Goal: Information Seeking & Learning: Check status

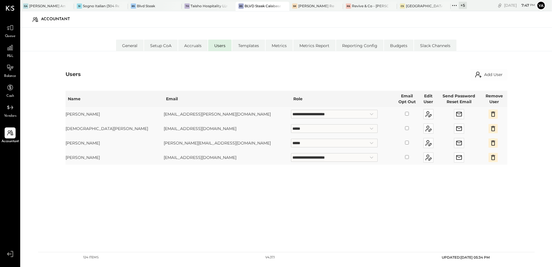
select select "**********"
select select "*****"
select select "**********"
click at [9, 50] on icon at bounding box center [10, 48] width 6 height 6
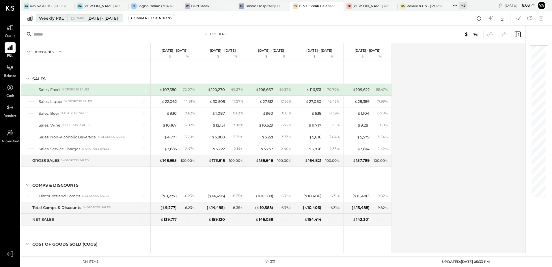
click at [54, 19] on div "Weekly P&L" at bounding box center [51, 18] width 25 height 6
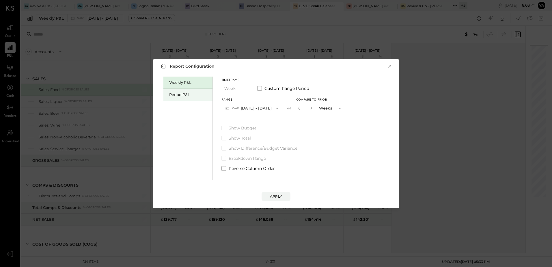
click at [188, 94] on div "Period P&L" at bounding box center [189, 94] width 40 height 5
click at [392, 66] on button "×" at bounding box center [389, 66] width 5 height 6
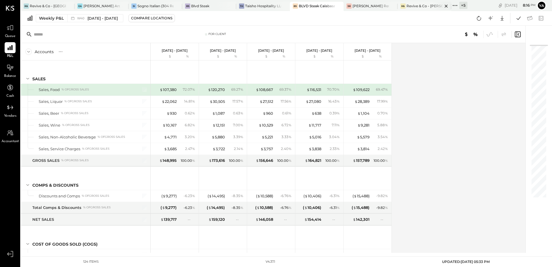
click at [417, 5] on div "Revive & Co - [PERSON_NAME]" at bounding box center [424, 5] width 36 height 5
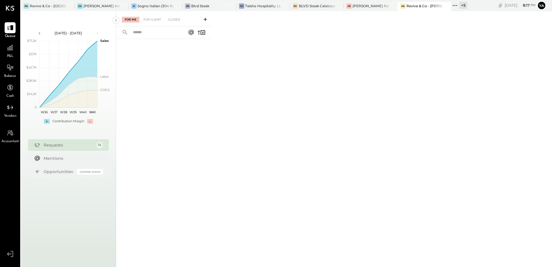
click at [10, 54] on span "P&L" at bounding box center [10, 56] width 7 height 5
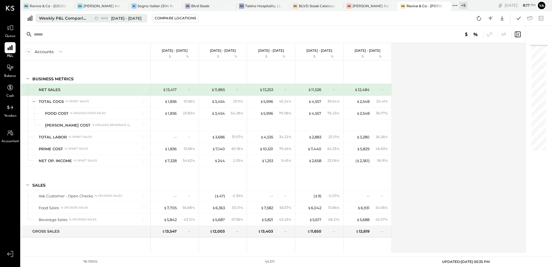
click at [51, 18] on div "Weekly P&L Comparison" at bounding box center [63, 18] width 48 height 6
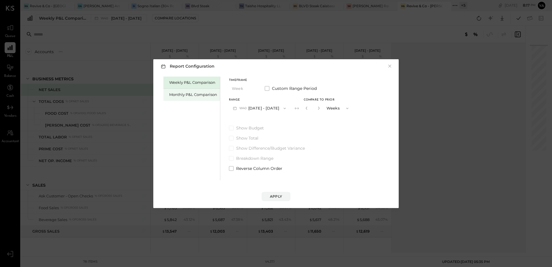
click at [196, 92] on div "Monthly P&L Comparison" at bounding box center [193, 94] width 48 height 5
click at [264, 105] on button "M10 [DATE] - [DATE]" at bounding box center [259, 108] width 60 height 11
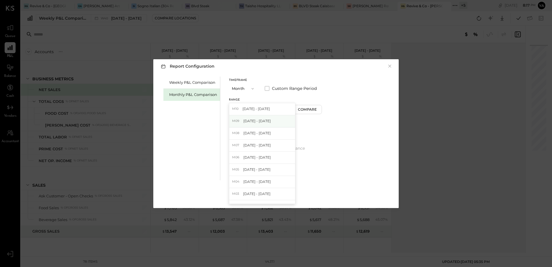
click at [263, 119] on span "[DATE] - [DATE]" at bounding box center [256, 120] width 27 height 5
click at [273, 195] on div "Apply" at bounding box center [276, 196] width 12 height 5
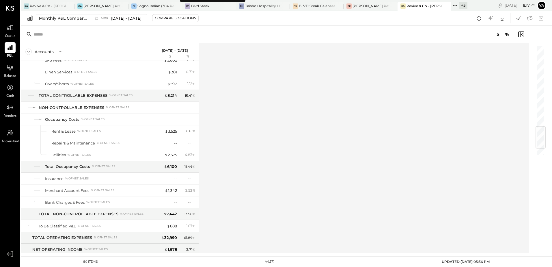
scroll to position [755, 0]
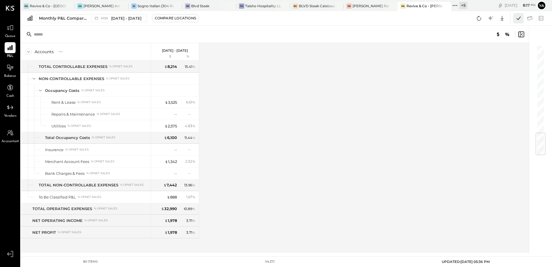
click at [519, 20] on icon at bounding box center [519, 18] width 8 height 8
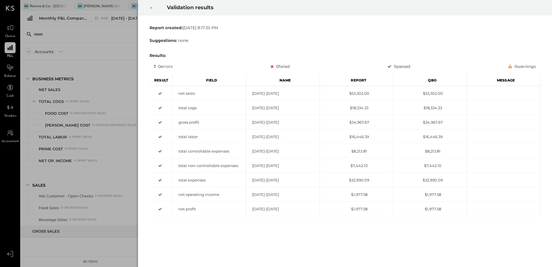
click at [152, 8] on icon at bounding box center [151, 7] width 3 height 7
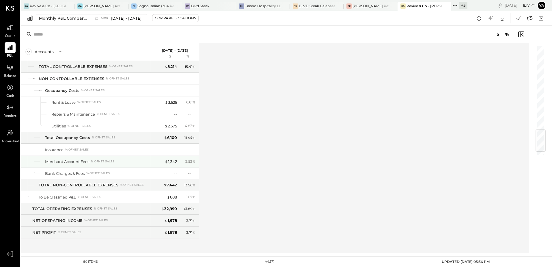
scroll to position [755, 0]
click at [475, 18] on icon at bounding box center [479, 18] width 8 height 8
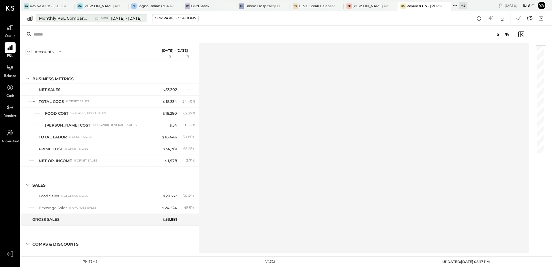
click at [138, 20] on span "[DATE] - [DATE]" at bounding box center [126, 18] width 30 height 5
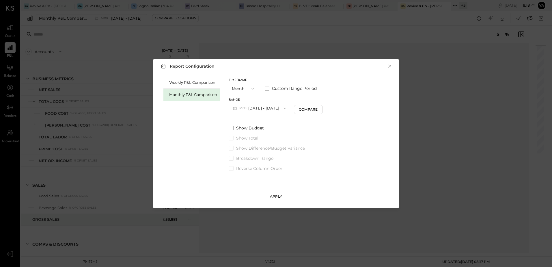
click at [282, 198] on button "Apply" at bounding box center [275, 196] width 29 height 9
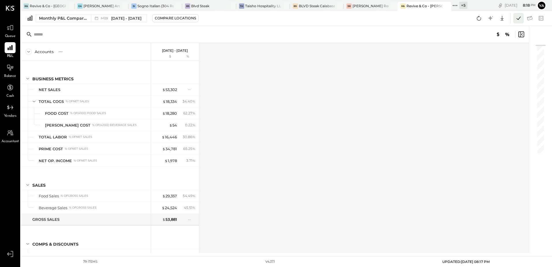
click at [515, 20] on icon at bounding box center [519, 18] width 8 height 8
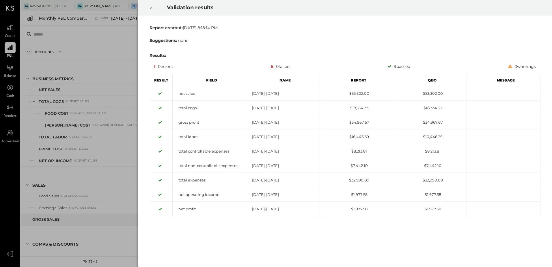
drag, startPoint x: 152, startPoint y: 7, endPoint x: 150, endPoint y: 24, distance: 17.2
click at [152, 7] on icon at bounding box center [151, 7] width 3 height 7
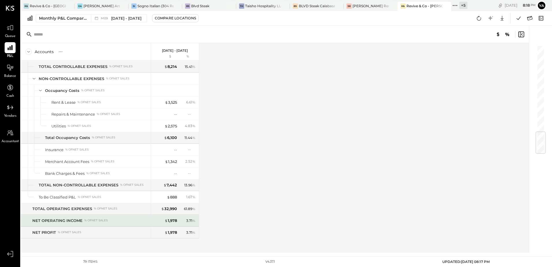
scroll to position [743, 0]
click at [526, 21] on icon at bounding box center [530, 18] width 8 height 8
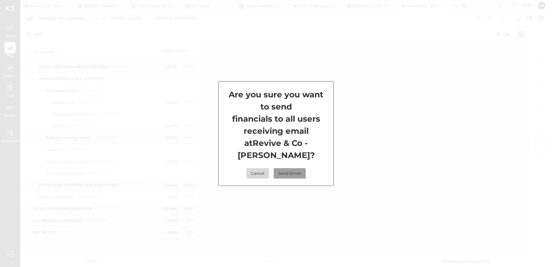
click at [287, 168] on button "Send Email" at bounding box center [290, 173] width 32 height 10
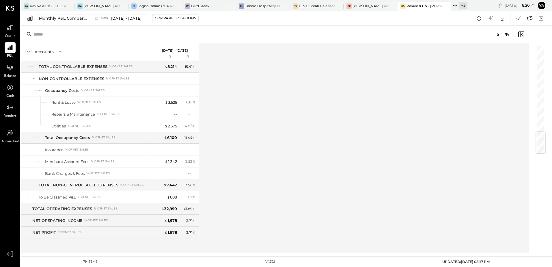
click at [372, 164] on div "Accounts S % GL Sep 1 - 30, 2025 $ % BUSINESS METRICS NET SALES TOTAL COGS % of…" at bounding box center [275, 148] width 509 height 210
click at [296, 154] on div "Accounts S % GL Sep 1 - 30, 2025 $ % BUSINESS METRICS NET SALES TOTAL COGS % of…" at bounding box center [275, 148] width 509 height 210
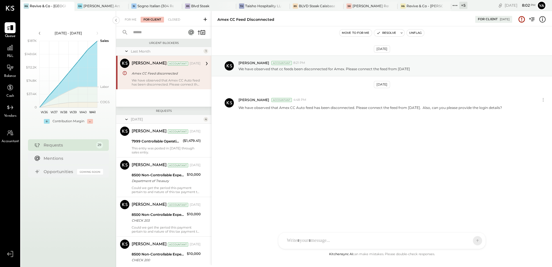
click at [45, 6] on div "Revive & Co - [GEOGRAPHIC_DATA]" at bounding box center [48, 5] width 36 height 5
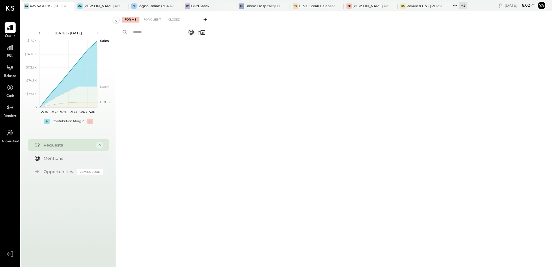
click at [13, 54] on span "P&L" at bounding box center [10, 56] width 7 height 5
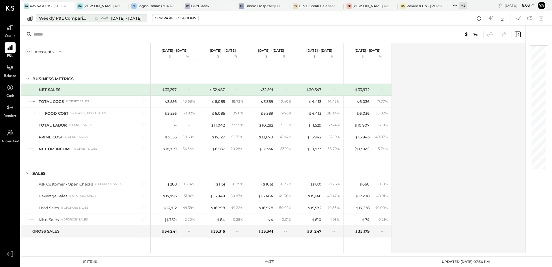
click at [63, 15] on div "Weekly P&L Comparison" at bounding box center [63, 18] width 48 height 6
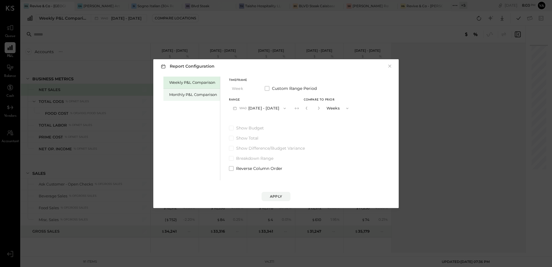
click at [203, 99] on div "Monthly P&L Comparison" at bounding box center [191, 95] width 57 height 12
click at [250, 106] on button "M10 [DATE] - [DATE]" at bounding box center [259, 108] width 60 height 11
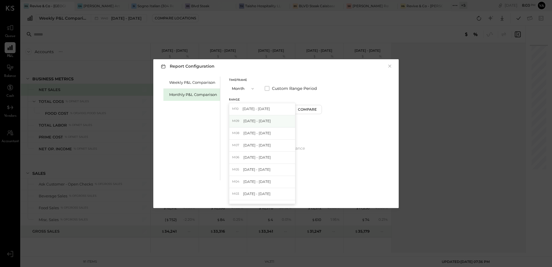
click at [262, 121] on span "[DATE] - [DATE]" at bounding box center [256, 120] width 27 height 5
click at [279, 196] on div "Apply" at bounding box center [276, 196] width 12 height 5
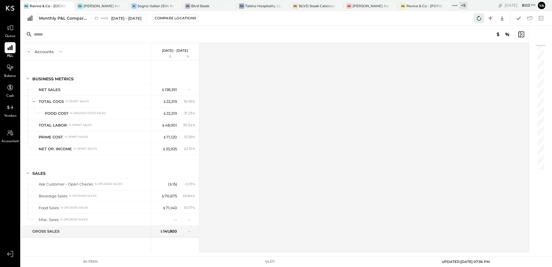
click at [476, 20] on icon at bounding box center [479, 18] width 8 height 8
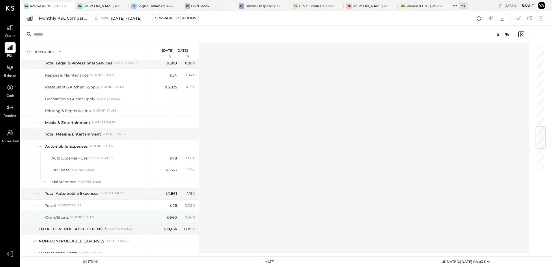
scroll to position [873, 0]
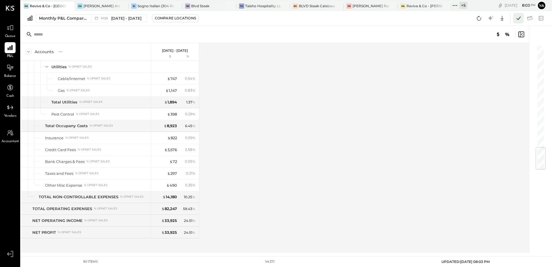
click at [520, 18] on icon at bounding box center [519, 18] width 8 height 8
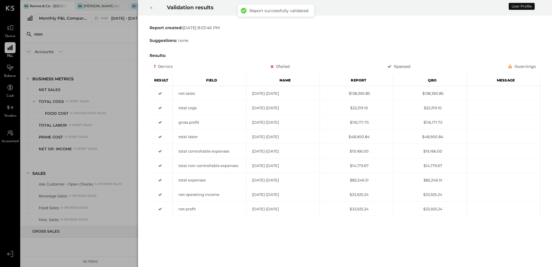
click at [150, 7] on icon at bounding box center [151, 7] width 3 height 7
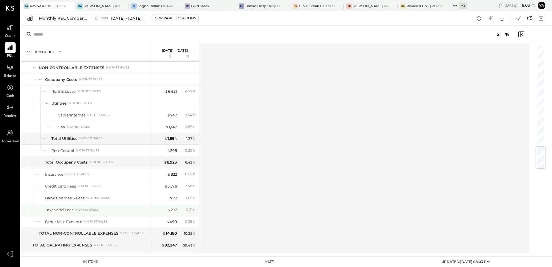
scroll to position [873, 0]
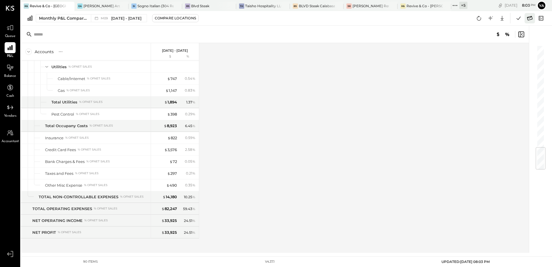
click at [528, 19] on icon at bounding box center [530, 18] width 8 height 8
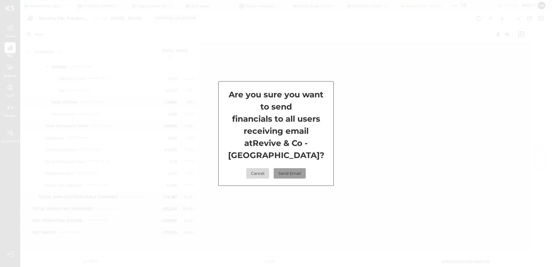
click at [298, 175] on button "Send Email" at bounding box center [290, 173] width 32 height 10
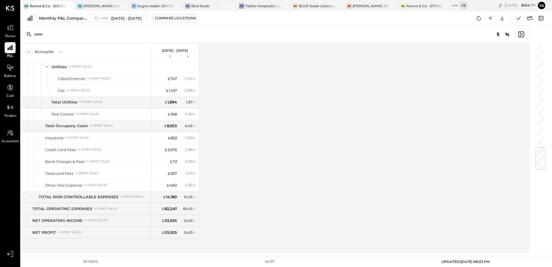
click at [375, 174] on div "Accounts S % GL [DATE] - [DATE] $ % BUSINESS METRICS NET SALES TOTAL COGS % of …" at bounding box center [275, 148] width 509 height 210
